Goal: Information Seeking & Learning: Learn about a topic

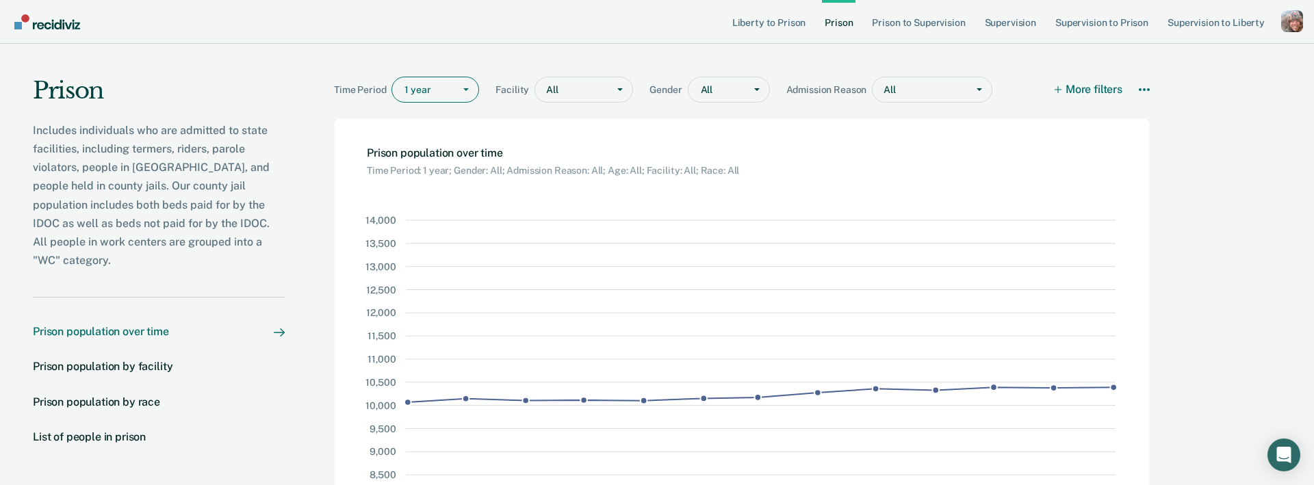
drag, startPoint x: 406, startPoint y: 91, endPoint x: 413, endPoint y: 95, distance: 8.6
click at [406, 91] on input "timePeriod" at bounding box center [406, 90] width 2 height 12
click at [426, 159] on div "2 years" at bounding box center [435, 164] width 86 height 23
click at [958, 86] on div at bounding box center [928, 90] width 63 height 14
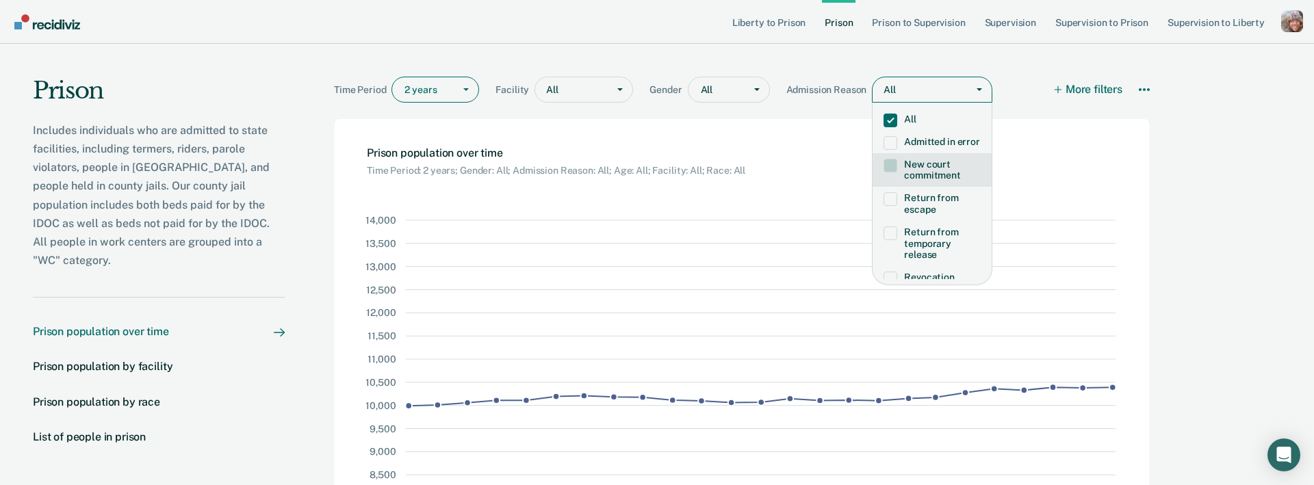
click at [938, 154] on div "New court commitment" at bounding box center [932, 170] width 119 height 34
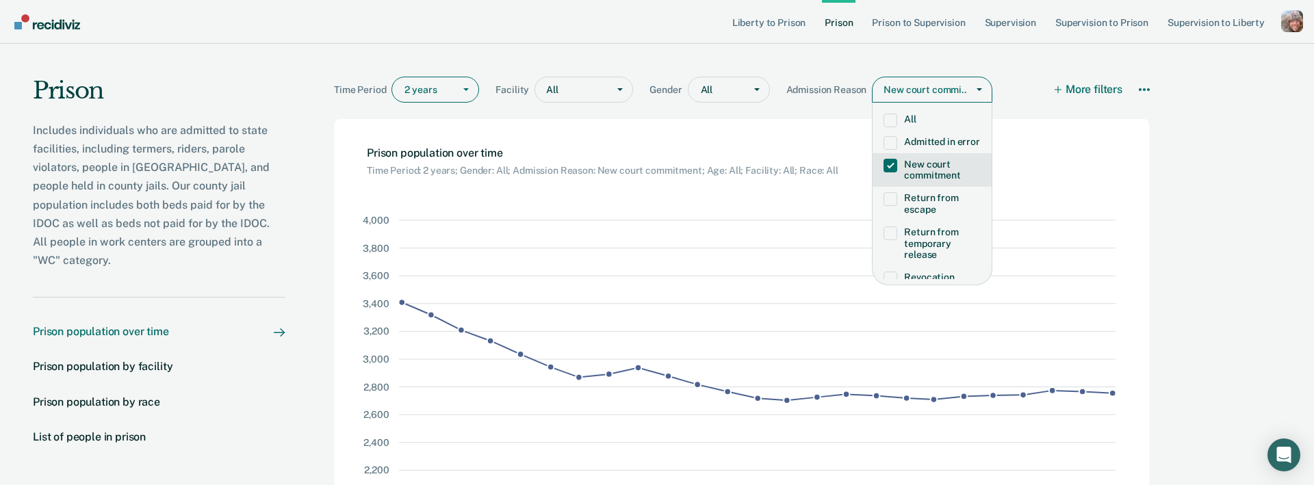
click at [1239, 133] on div "Prison Includes individuals who are admitted to state facilities, including ter…" at bounding box center [657, 334] width 1314 height 580
click at [609, 33] on nav "Liberty to [GEOGRAPHIC_DATA] to Supervision Supervision Supervision to Prison S…" at bounding box center [657, 21] width 1292 height 43
drag, startPoint x: 938, startPoint y: 236, endPoint x: 905, endPoint y: 101, distance: 139.5
click at [937, 235] on label "Return from temporary release" at bounding box center [932, 244] width 97 height 34
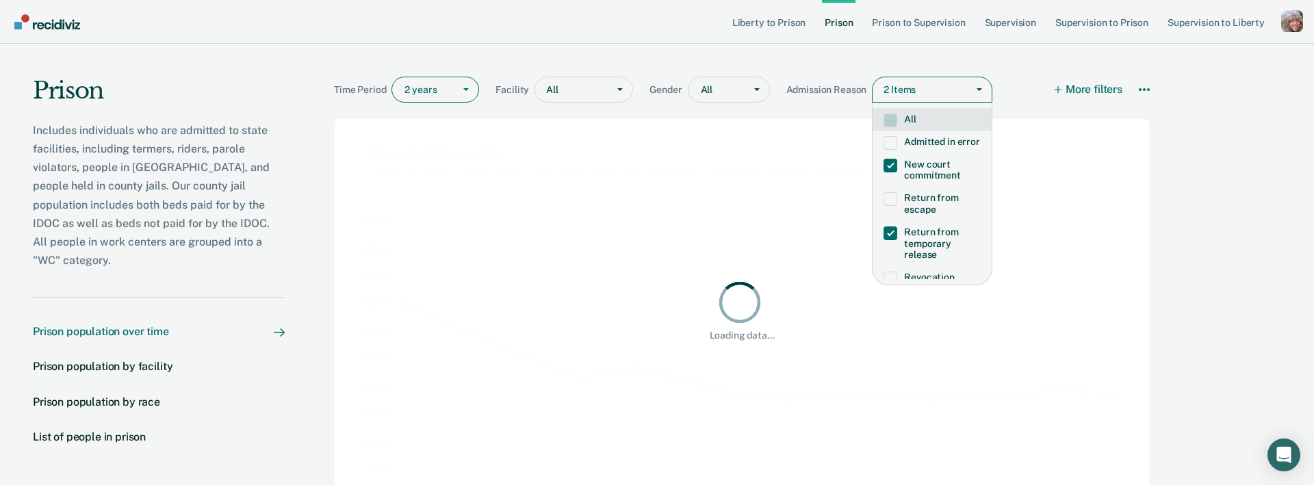
click at [978, 81] on div at bounding box center [979, 89] width 25 height 25
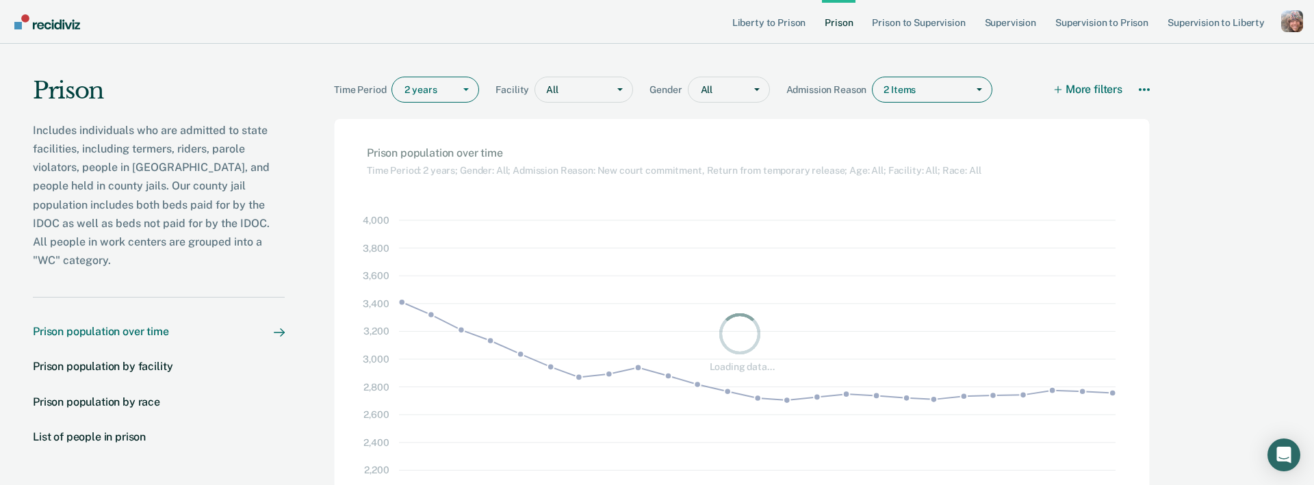
drag, startPoint x: 548, startPoint y: 3, endPoint x: 546, endPoint y: 25, distance: 22.0
click at [548, 4] on nav "Liberty to [GEOGRAPHIC_DATA] to Supervision Supervision Supervision to Prison S…" at bounding box center [657, 21] width 1292 height 43
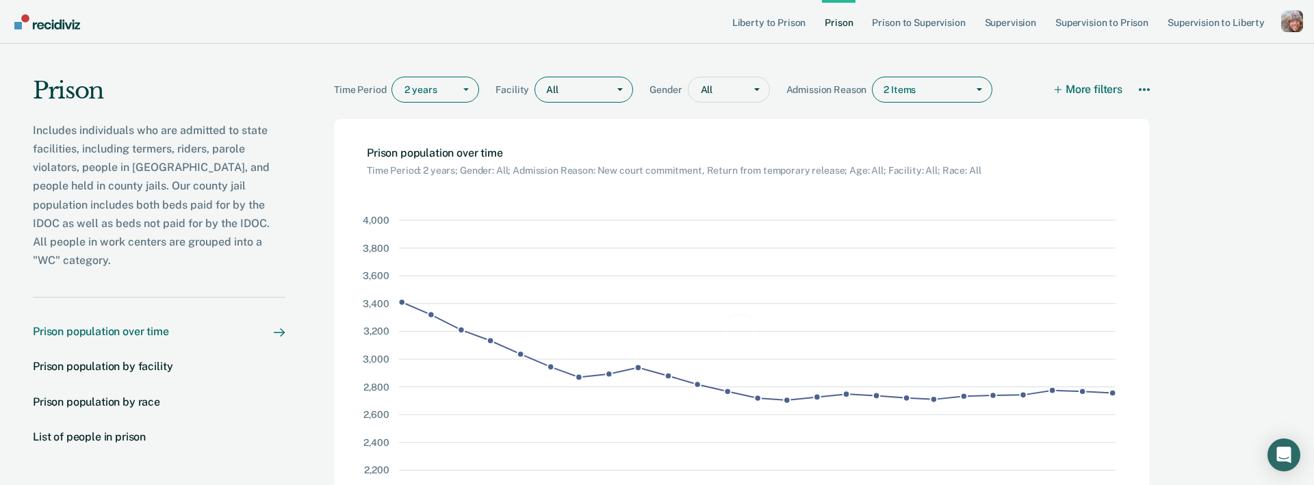
click at [577, 91] on div at bounding box center [580, 90] width 41 height 14
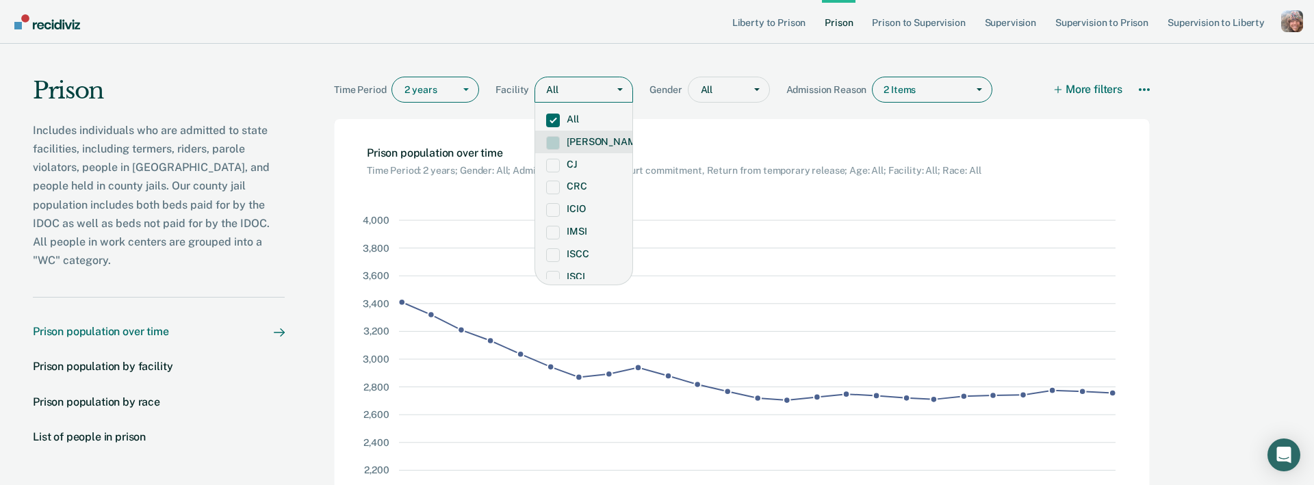
click at [592, 146] on label "[PERSON_NAME]" at bounding box center [583, 142] width 75 height 12
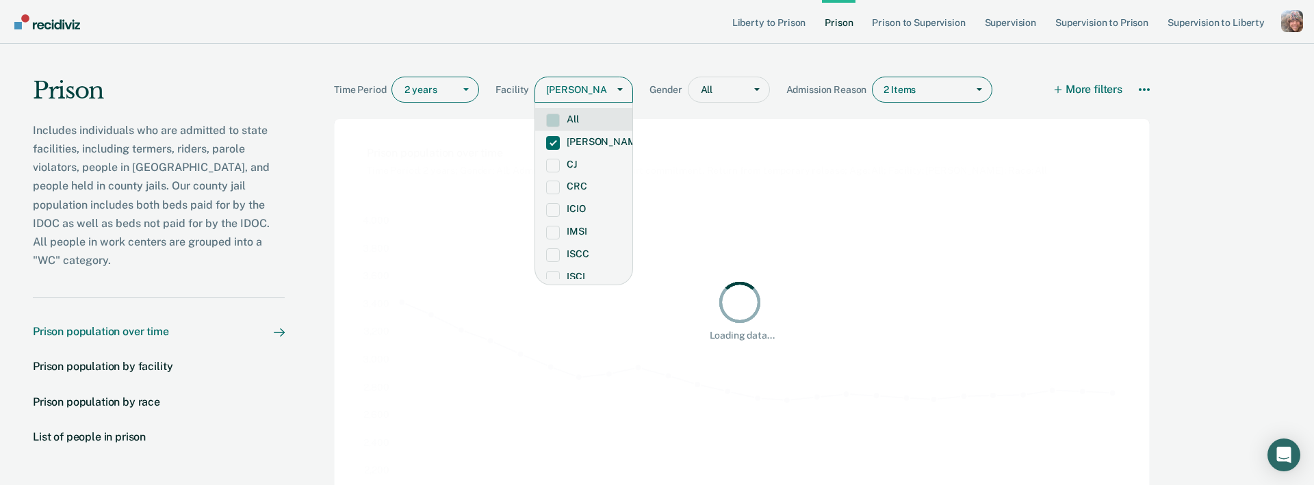
click at [576, 46] on div "Time Period 2 years Facility option [PERSON_NAME], selected. All, 1 of 17. 17 r…" at bounding box center [742, 81] width 816 height 75
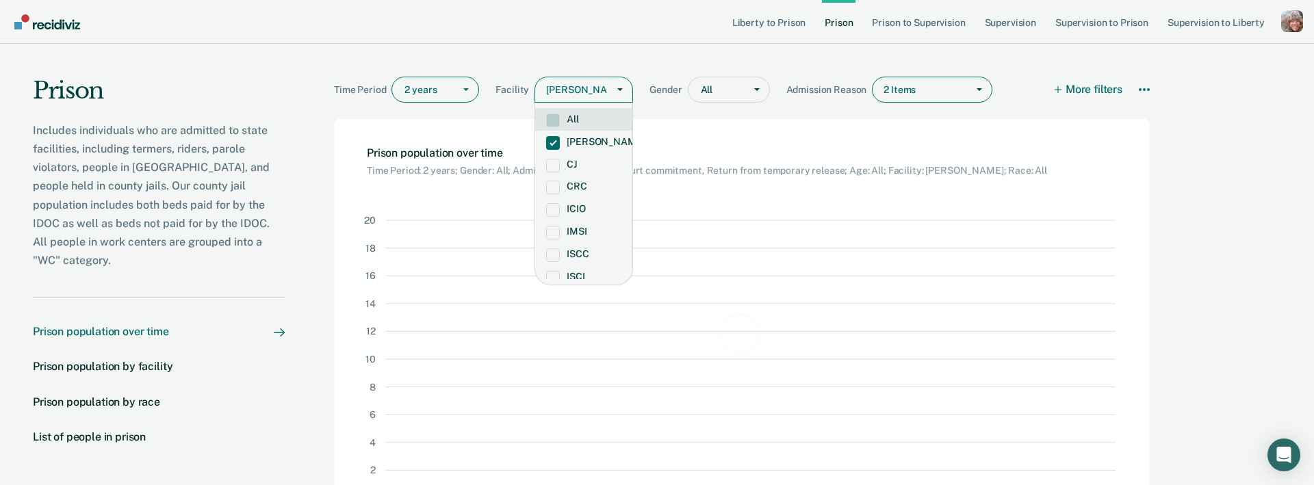
click at [576, 42] on nav "Liberty to [GEOGRAPHIC_DATA] to Supervision Supervision Supervision to Prison S…" at bounding box center [657, 21] width 1292 height 43
click at [1275, 160] on div "Prison Includes individuals who are admitted to state facilities, including ter…" at bounding box center [657, 334] width 1314 height 580
click at [1262, 166] on div "Prison Includes individuals who are admitted to state facilities, including ter…" at bounding box center [657, 334] width 1314 height 580
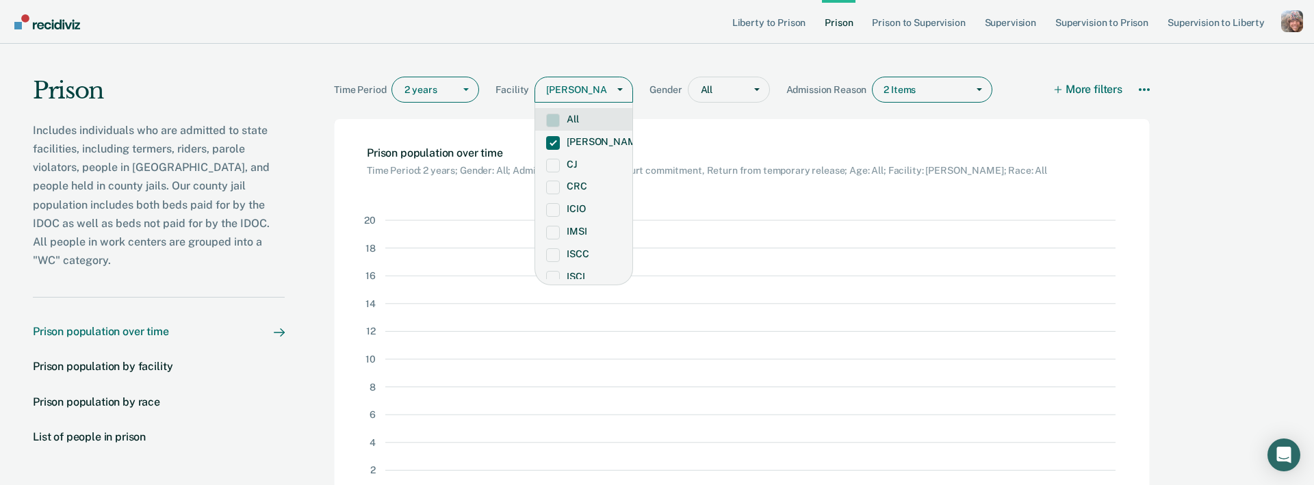
drag, startPoint x: 478, startPoint y: 49, endPoint x: 454, endPoint y: 71, distance: 33.0
click at [478, 49] on div "Time Period 2 years Facility option [PERSON_NAME], selected. All, 1 of 17. 17 r…" at bounding box center [742, 81] width 816 height 75
drag, startPoint x: 617, startPoint y: 88, endPoint x: 606, endPoint y: 87, distance: 10.4
click at [617, 88] on span at bounding box center [619, 89] width 5 height 3
